Goal: Task Accomplishment & Management: Complete application form

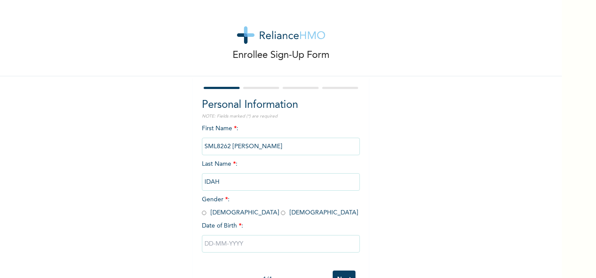
scroll to position [30, 0]
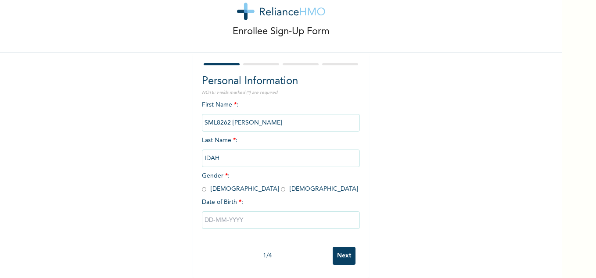
click at [202, 185] on input "radio" at bounding box center [204, 189] width 4 height 8
radio input "true"
click at [229, 215] on input "text" at bounding box center [281, 221] width 158 height 18
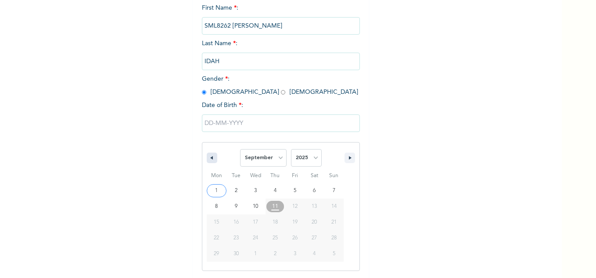
click at [208, 158] on icon "button" at bounding box center [210, 158] width 4 height 4
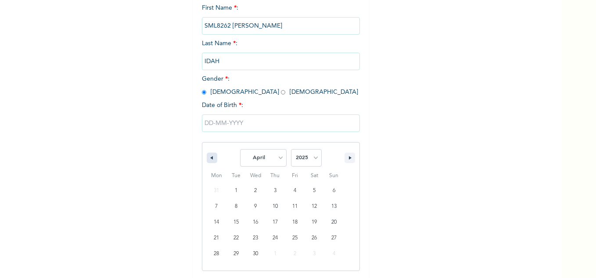
click at [208, 158] on icon "button" at bounding box center [210, 158] width 4 height 4
select select "0"
click at [310, 158] on select "2025 2024 2023 2022 2021 2020 2019 2018 2017 2016 2015 2014 2013 2012 2011 2010…" at bounding box center [306, 158] width 31 height 18
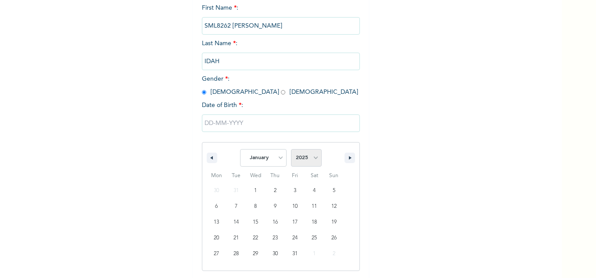
select select "1994"
click at [291, 150] on select "2025 2024 2023 2022 2021 2020 2019 2018 2017 2016 2015 2014 2013 2012 2011 2010…" at bounding box center [306, 158] width 31 height 18
click at [278, 158] on select "January February March April May June July August September October November De…" at bounding box center [263, 158] width 47 height 18
select select "10"
click at [240, 150] on select "January February March April May June July August September October November De…" at bounding box center [263, 158] width 47 height 18
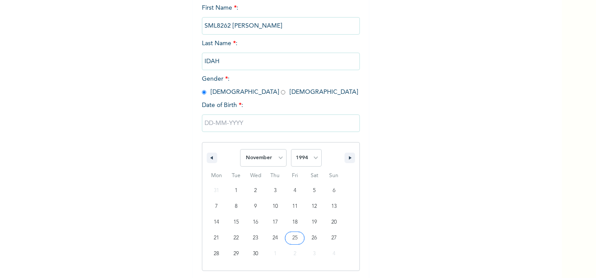
type input "[DATE]"
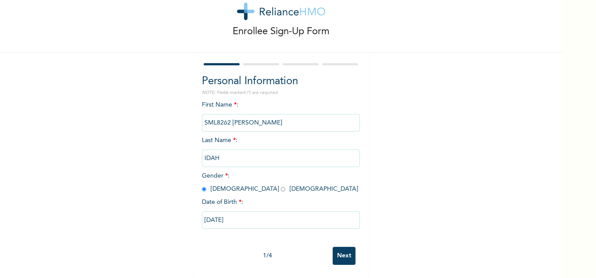
scroll to position [30, 0]
click at [235, 214] on input "[DATE]" at bounding box center [281, 221] width 158 height 18
select select "10"
select select "1994"
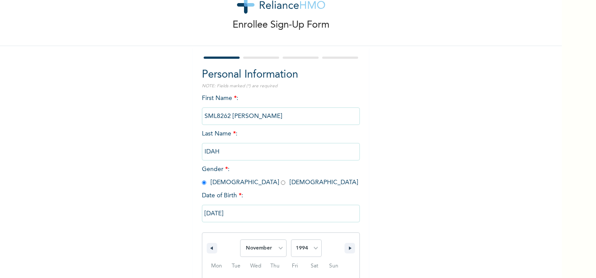
scroll to position [121, 0]
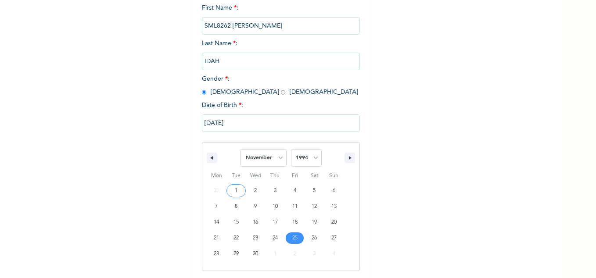
click at [252, 126] on input "[DATE]" at bounding box center [281, 124] width 158 height 18
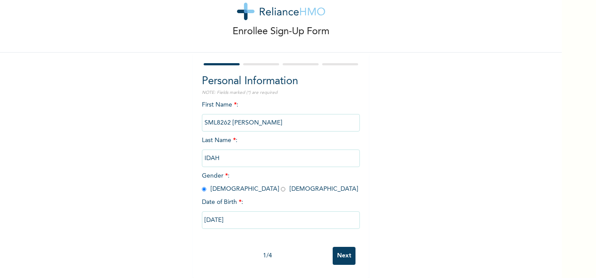
scroll to position [30, 0]
click at [218, 63] on div at bounding box center [222, 64] width 36 height 2
click at [215, 212] on input "[DATE]" at bounding box center [281, 221] width 158 height 18
select select "10"
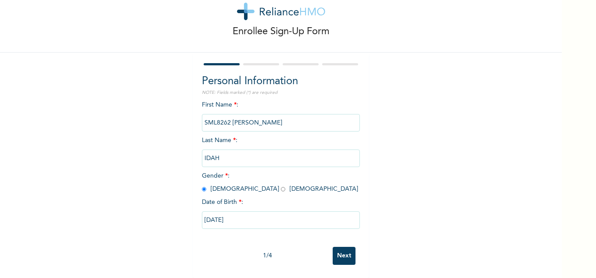
select select "1994"
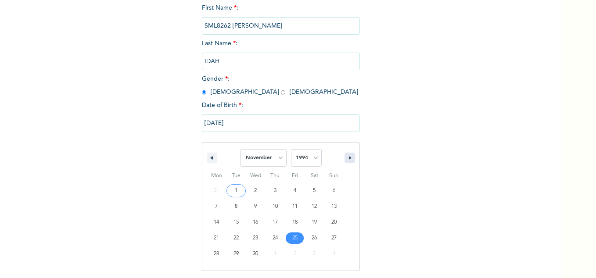
click at [346, 161] on button "button" at bounding box center [350, 158] width 11 height 11
select select "11"
click at [205, 122] on input "[DATE]" at bounding box center [281, 124] width 158 height 18
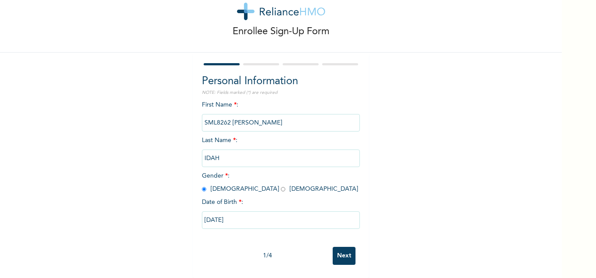
scroll to position [30, 0]
click at [211, 212] on input "[DATE]" at bounding box center [281, 221] width 158 height 18
select select "10"
select select "1994"
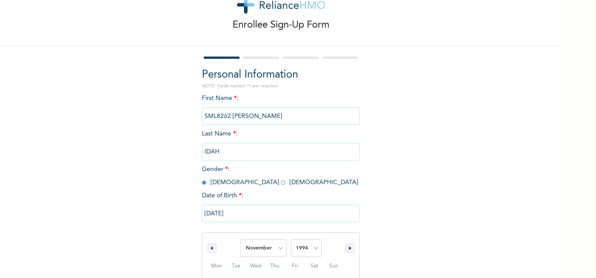
scroll to position [121, 0]
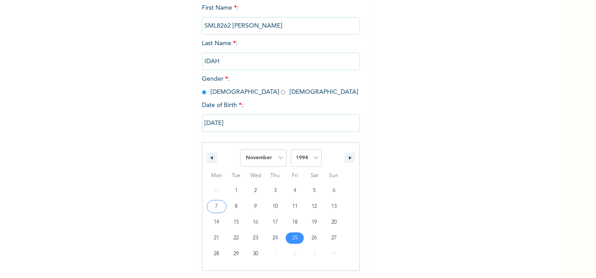
click at [208, 124] on input "[DATE]" at bounding box center [281, 124] width 158 height 18
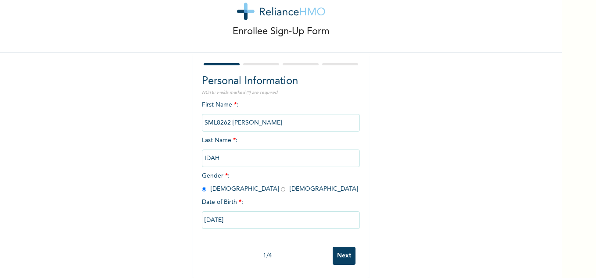
scroll to position [30, 0]
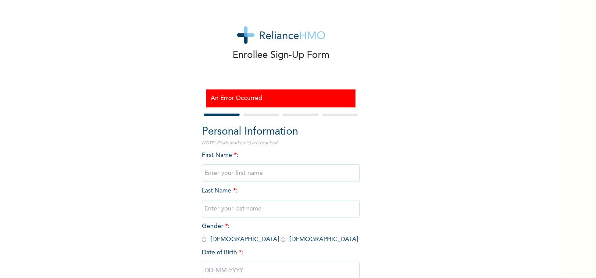
click at [259, 174] on input "text" at bounding box center [281, 174] width 158 height 18
type input "EJEH"
type input "IDAH"
click at [202, 172] on input "EJEH" at bounding box center [281, 174] width 158 height 18
click at [234, 169] on input "EJEH" at bounding box center [281, 174] width 158 height 18
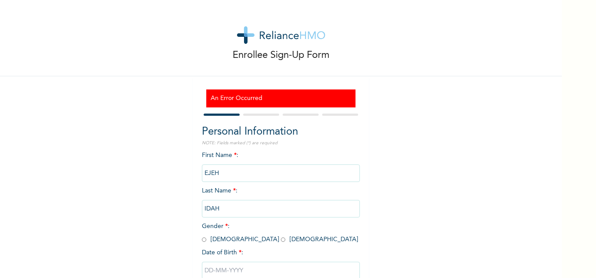
click at [377, 140] on div "Enrollee Sign-Up Form An Error Occurred Personal Information NOTE: Fields marke…" at bounding box center [281, 164] width 562 height 329
click at [221, 172] on input "EJEH" at bounding box center [281, 174] width 158 height 18
type input "[PERSON_NAME]"
click at [463, 215] on div "Enrollee Sign-Up Form An Error Occurred Personal Information NOTE: Fields marke…" at bounding box center [281, 164] width 562 height 329
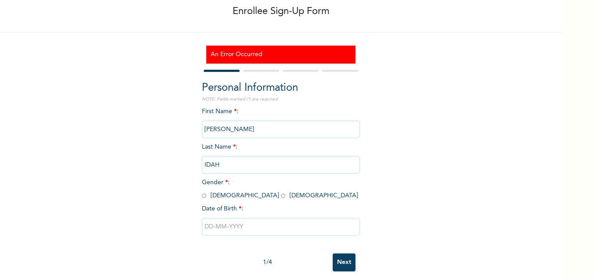
click at [202, 197] on input "radio" at bounding box center [204, 196] width 4 height 8
radio input "true"
click at [205, 228] on input "text" at bounding box center [281, 227] width 158 height 18
select select "8"
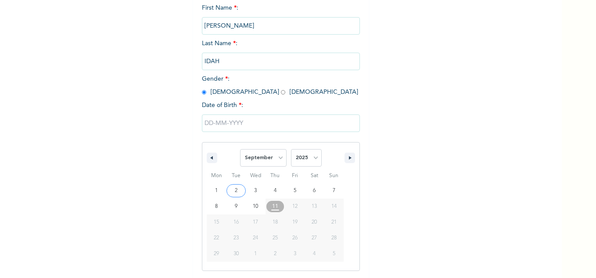
click at [217, 125] on input "text" at bounding box center [281, 124] width 158 height 18
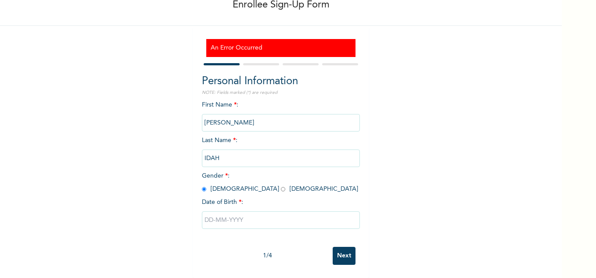
scroll to position [57, 0]
click at [209, 214] on input "text" at bounding box center [281, 221] width 158 height 18
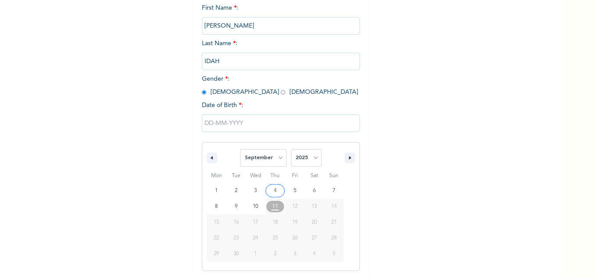
scroll to position [192, 0]
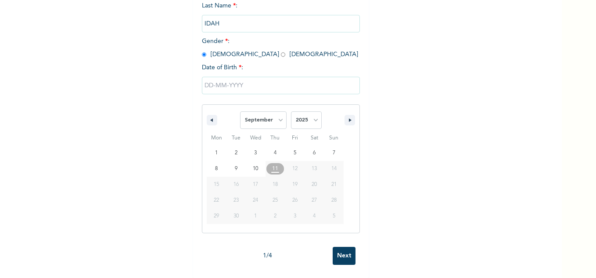
click at [292, 195] on span "26" at bounding box center [294, 201] width 5 height 16
click at [349, 119] on icon "button" at bounding box center [351, 121] width 4 height 4
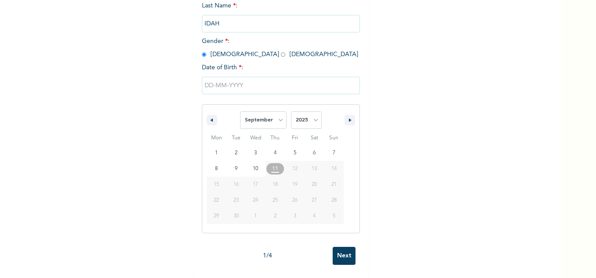
click at [272, 164] on span "11" at bounding box center [275, 169] width 6 height 16
click at [208, 119] on icon "button" at bounding box center [210, 121] width 4 height 4
select select "7"
type input "[DATE]"
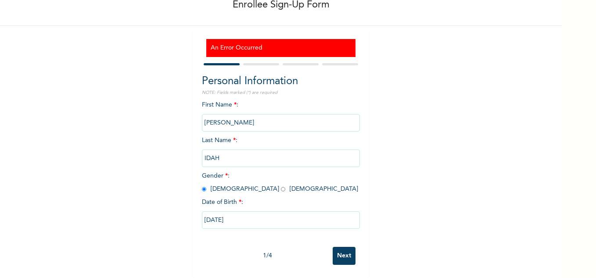
click at [236, 212] on input "[DATE]" at bounding box center [281, 221] width 158 height 18
select select "7"
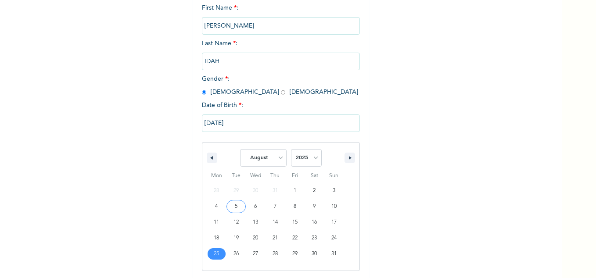
type input "[DATE]"
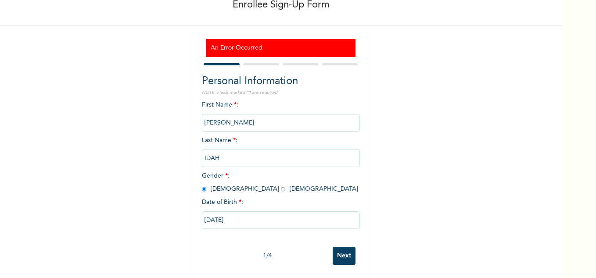
click at [226, 214] on input "[DATE]" at bounding box center [281, 221] width 158 height 18
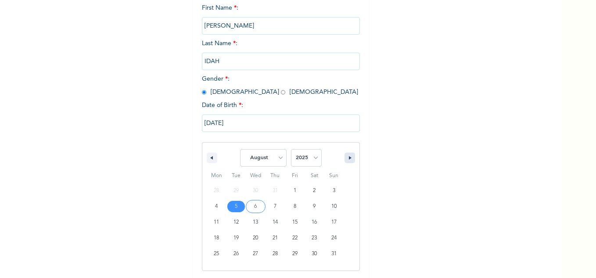
click at [349, 159] on icon "button" at bounding box center [351, 158] width 4 height 4
select select "8"
click at [349, 159] on icon "button" at bounding box center [351, 158] width 4 height 4
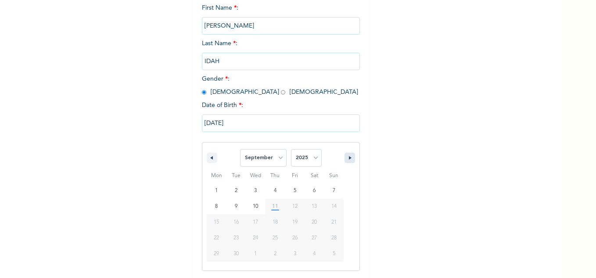
click at [349, 159] on icon "button" at bounding box center [351, 158] width 4 height 4
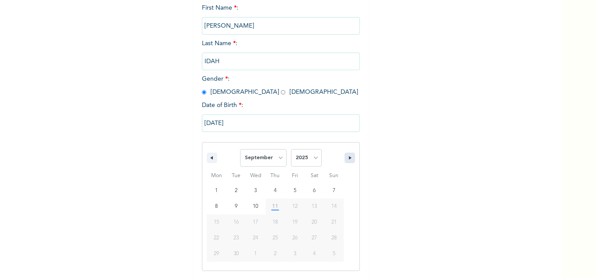
click at [349, 159] on icon "button" at bounding box center [351, 158] width 4 height 4
click at [311, 158] on select "2025 2024 2023 2022 2021 2020 2019 2018 2017 2016 2015 2014 2013 2012 2011 2010…" at bounding box center [306, 158] width 31 height 18
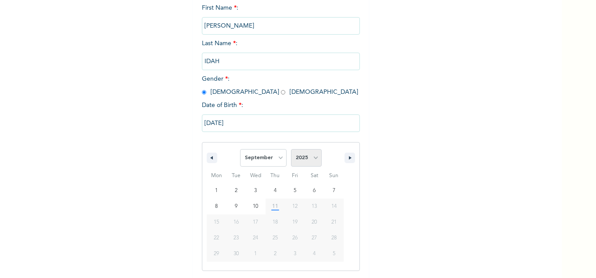
click at [311, 158] on select "2025 2024 2023 2022 2021 2020 2019 2018 2017 2016 2015 2014 2013 2012 2011 2010…" at bounding box center [306, 158] width 31 height 18
select select "1994"
click at [291, 150] on select "2025 2024 2023 2022 2021 2020 2019 2018 2017 2016 2015 2014 2013 2012 2011 2010…" at bounding box center [306, 158] width 31 height 18
click at [277, 159] on select "January February March April May June July August September October November De…" at bounding box center [263, 158] width 47 height 18
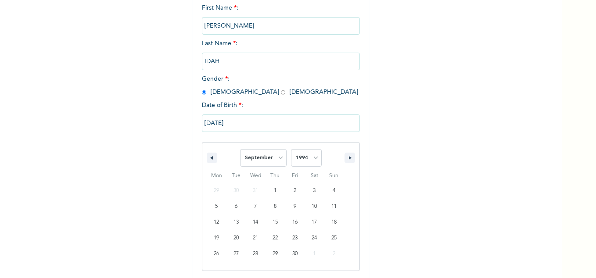
select select "10"
click at [240, 150] on select "January February March April May June July August September October November De…" at bounding box center [263, 158] width 47 height 18
type input "[DATE]"
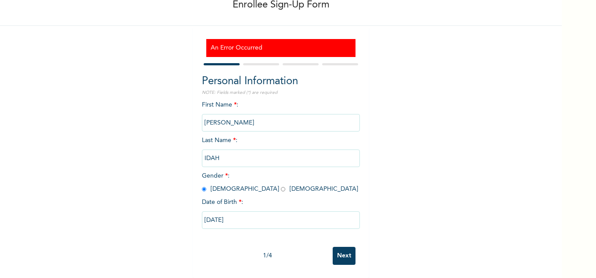
scroll to position [57, 0]
click at [263, 61] on div at bounding box center [281, 64] width 158 height 6
click at [260, 61] on div at bounding box center [281, 64] width 158 height 6
click at [340, 255] on input "Next" at bounding box center [344, 256] width 23 height 18
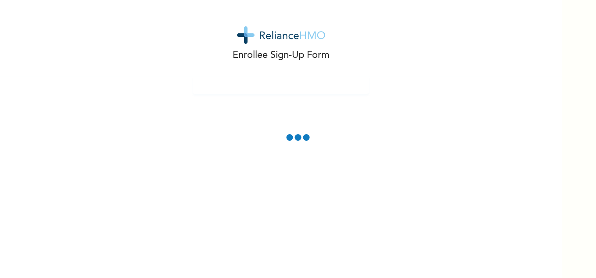
click at [460, 177] on div "Enrollee Sign-Up Form" at bounding box center [281, 139] width 562 height 278
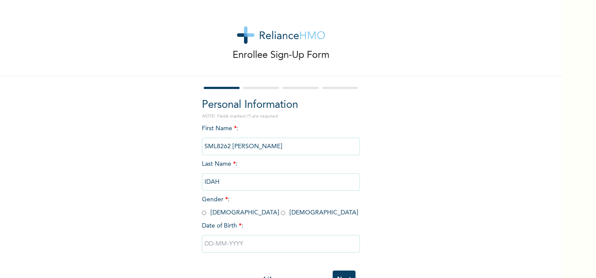
click at [202, 211] on input "radio" at bounding box center [204, 213] width 4 height 8
radio input "true"
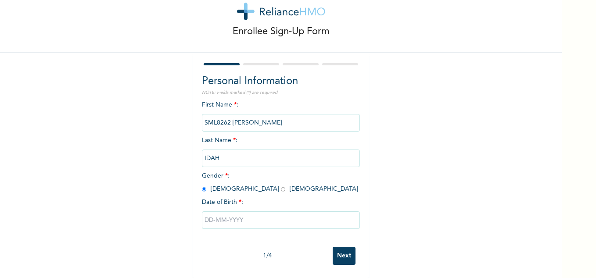
click at [231, 215] on input "text" at bounding box center [281, 221] width 158 height 18
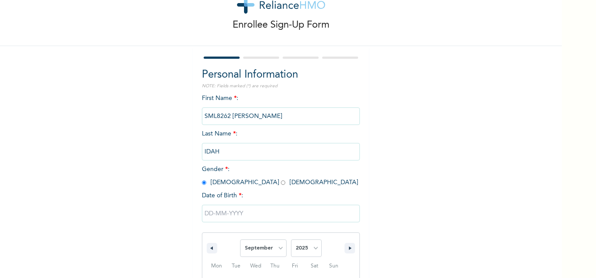
scroll to position [121, 0]
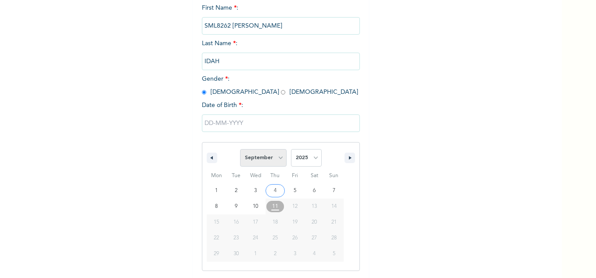
click at [277, 160] on select "January February March April May June July August September October November De…" at bounding box center [263, 158] width 47 height 18
click at [240, 150] on select "January February March April May June July August September October November De…" at bounding box center [263, 158] width 47 height 18
select select "8"
click at [309, 158] on select "2025 2024 2023 2022 2021 2020 2019 2018 2017 2016 2015 2014 2013 2012 2011 2010…" at bounding box center [306, 158] width 31 height 18
select select "1994"
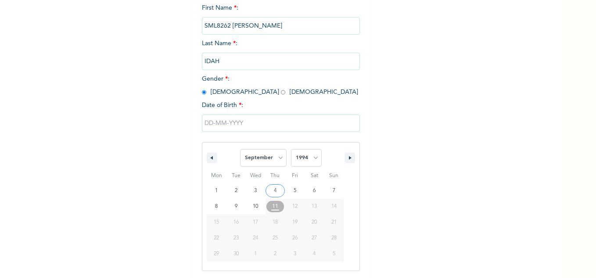
click at [291, 150] on select "2025 2024 2023 2022 2021 2020 2019 2018 2017 2016 2015 2014 2013 2012 2011 2010…" at bounding box center [306, 158] width 31 height 18
type input "09/25/1994"
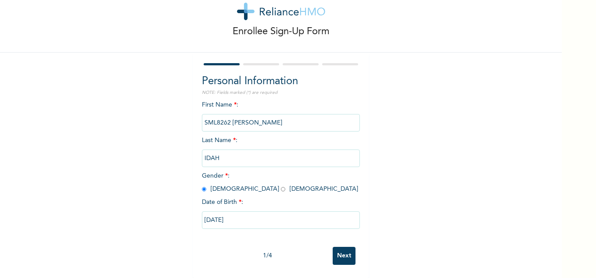
click at [225, 215] on input "09/25/1994" at bounding box center [281, 221] width 158 height 18
select select "8"
select select "1994"
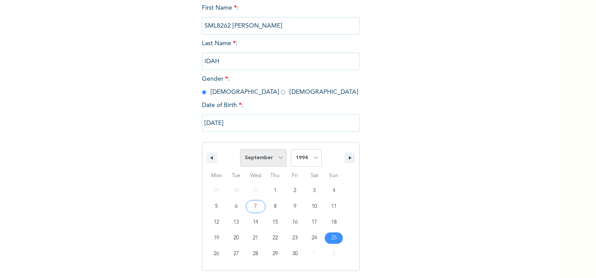
click at [277, 158] on select "January February March April May June July August September October November De…" at bounding box center [263, 158] width 47 height 18
select select "10"
click at [240, 150] on select "January February March April May June July August September October November De…" at bounding box center [263, 158] width 47 height 18
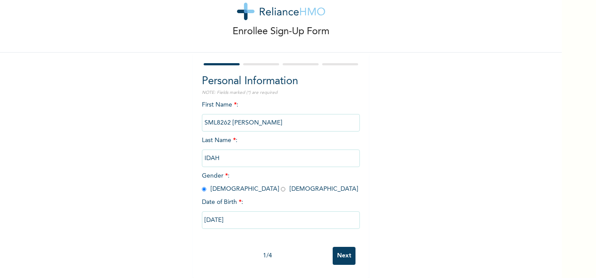
type input "[DATE]"
click at [343, 248] on input "Next" at bounding box center [344, 256] width 23 height 18
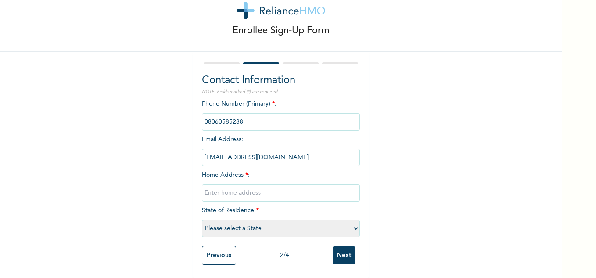
click at [208, 184] on input "text" at bounding box center [281, 193] width 158 height 18
click at [469, 160] on div "Enrollee Sign-Up Form Contact Information NOTE: Fields marked (*) are required …" at bounding box center [281, 126] width 562 height 303
click at [228, 190] on input "text" at bounding box center [281, 193] width 158 height 18
type input "KM 4, NAKA ROAD BEHIND ST PAUL'S CATHOLIC CHURCH MARKURDI"
select select "7"
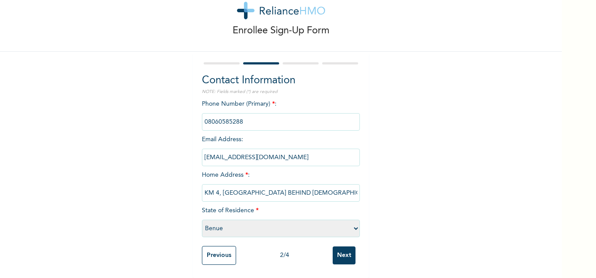
click at [353, 226] on select "Please select a State Abia Abuja (FCT) Adamawa Akwa Ibom Anambra Bauchi Bayelsa…" at bounding box center [281, 229] width 158 height 18
click at [202, 220] on select "Please select a State Abia Abuja (FCT) Adamawa Akwa Ibom Anambra Bauchi Bayelsa…" at bounding box center [281, 229] width 158 height 18
click at [340, 251] on input "Next" at bounding box center [344, 256] width 23 height 18
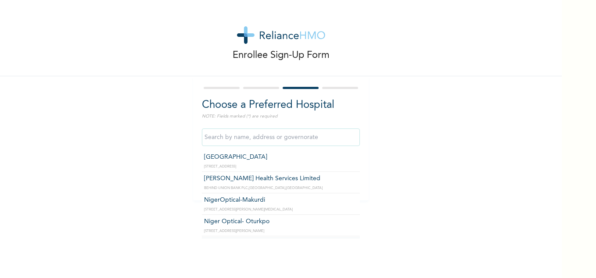
click at [341, 141] on input "text" at bounding box center [281, 138] width 158 height 18
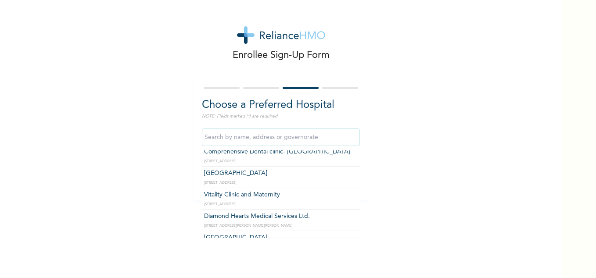
scroll to position [396, 0]
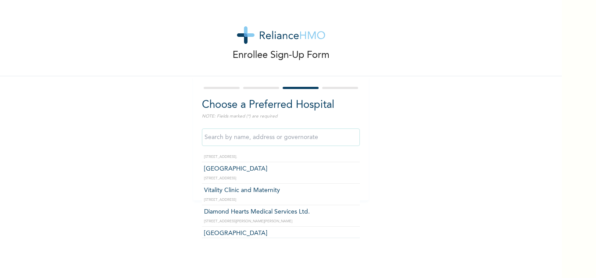
click at [257, 86] on div at bounding box center [281, 88] width 158 height 6
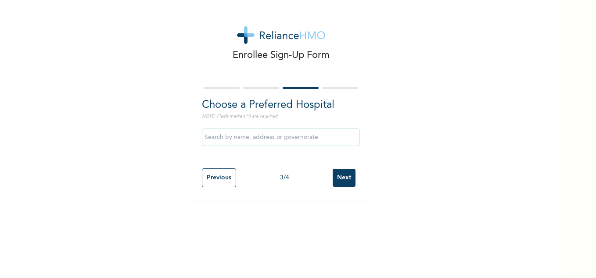
click at [212, 176] on input "Previous" at bounding box center [219, 178] width 34 height 19
select select "7"
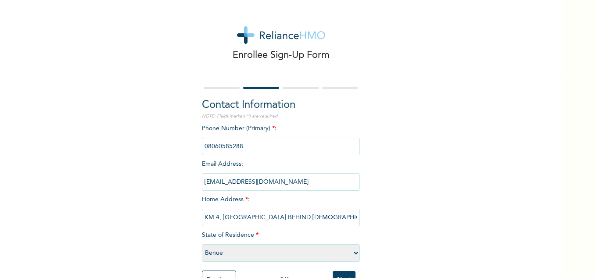
click at [342, 218] on input "KM 4, NAKA ROAD BEHIND ST PAUL'S CATHOLIC CHURCH MARKURDI" at bounding box center [281, 218] width 158 height 18
click at [318, 216] on input "CHURCH MARKURDI" at bounding box center [281, 218] width 158 height 18
type input "C"
type input "CP ESTATE DAWAKI ABUJA"
click at [248, 254] on select "Please select a State Abia Abuja (FCT) Adamawa Akwa Ibom Anambra Bauchi Bayelsa…" at bounding box center [281, 253] width 158 height 18
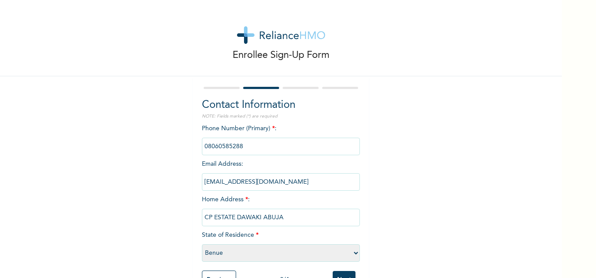
select select "15"
click at [202, 244] on select "Please select a State Abia Abuja (FCT) Adamawa Akwa Ibom Anambra Bauchi Bayelsa…" at bounding box center [281, 253] width 158 height 18
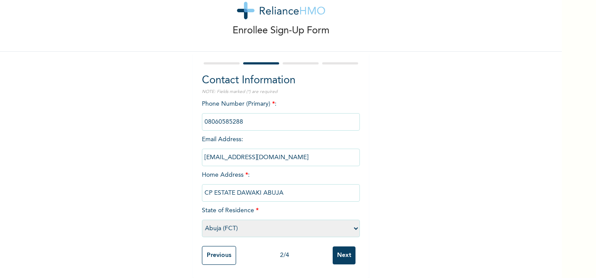
click at [348, 254] on input "Next" at bounding box center [344, 256] width 23 height 18
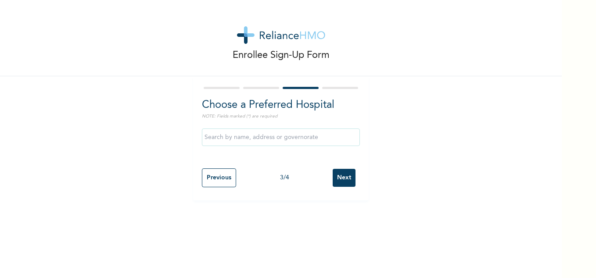
scroll to position [0, 0]
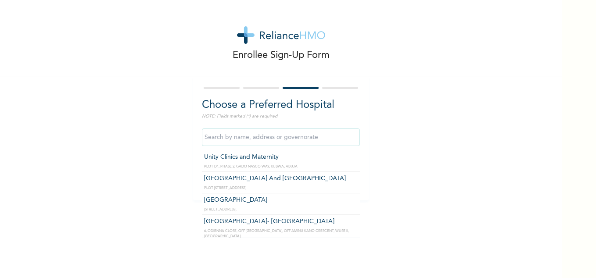
click at [316, 144] on input "text" at bounding box center [281, 138] width 158 height 18
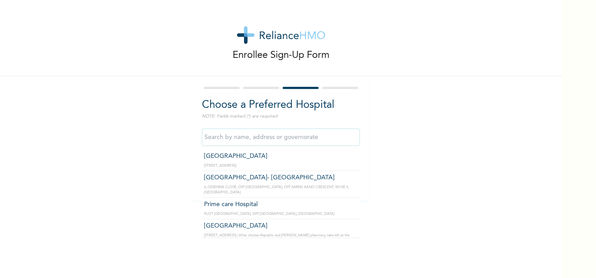
type input "Prime care Hospital"
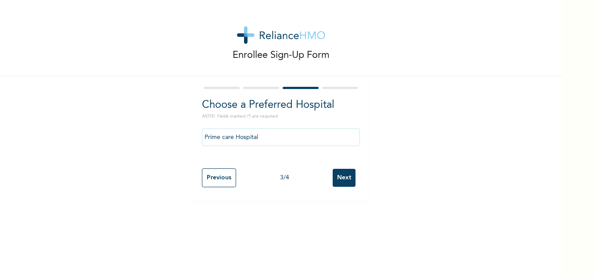
click at [343, 178] on input "Next" at bounding box center [344, 178] width 23 height 18
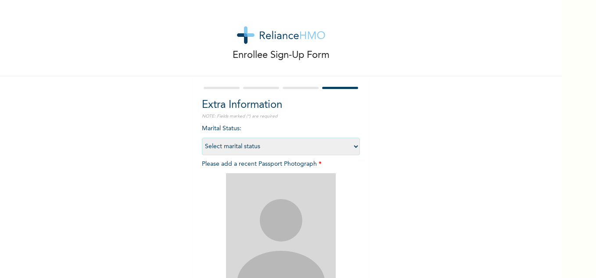
click at [353, 146] on select "Select marital status Single Married Divorced Widow/Widower" at bounding box center [281, 147] width 158 height 18
select select "2"
click at [202, 138] on select "Select marital status Single Married Divorced Widow/Widower" at bounding box center [281, 147] width 158 height 18
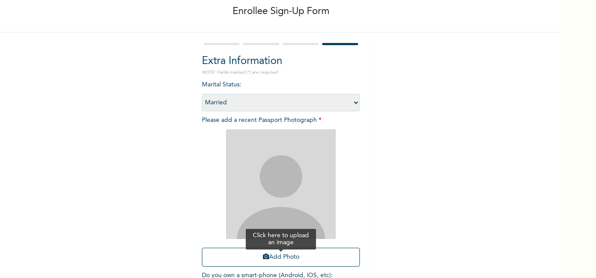
click at [272, 258] on button "Add Photo" at bounding box center [281, 257] width 158 height 19
click at [280, 254] on button "Add Photo" at bounding box center [281, 257] width 158 height 19
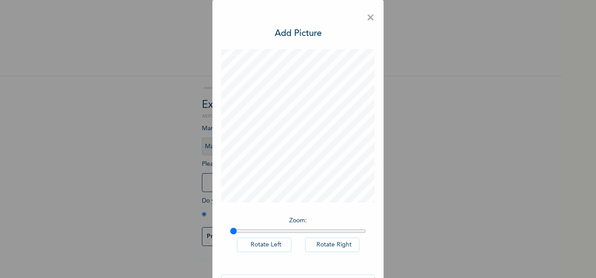
scroll to position [28, 0]
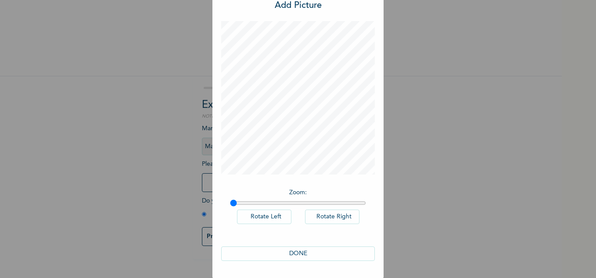
click at [294, 255] on button "DONE" at bounding box center [298, 254] width 154 height 14
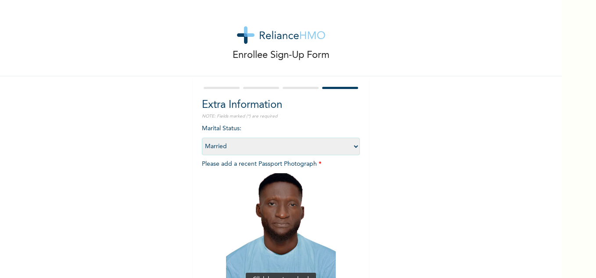
scroll to position [106, 0]
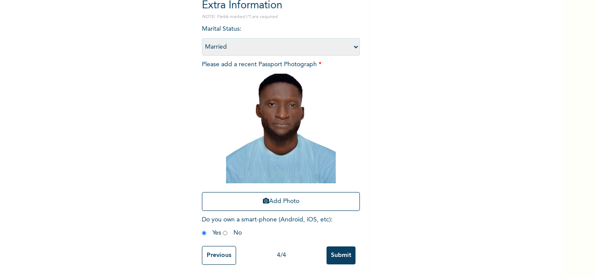
click at [223, 229] on input "radio" at bounding box center [225, 233] width 4 height 8
radio input "true"
click at [202, 229] on input "radio" at bounding box center [204, 233] width 4 height 8
radio input "true"
click at [341, 251] on input "Submit" at bounding box center [341, 256] width 29 height 18
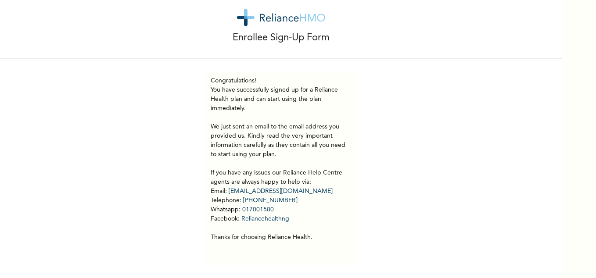
scroll to position [0, 0]
